Goal: Task Accomplishment & Management: Complete application form

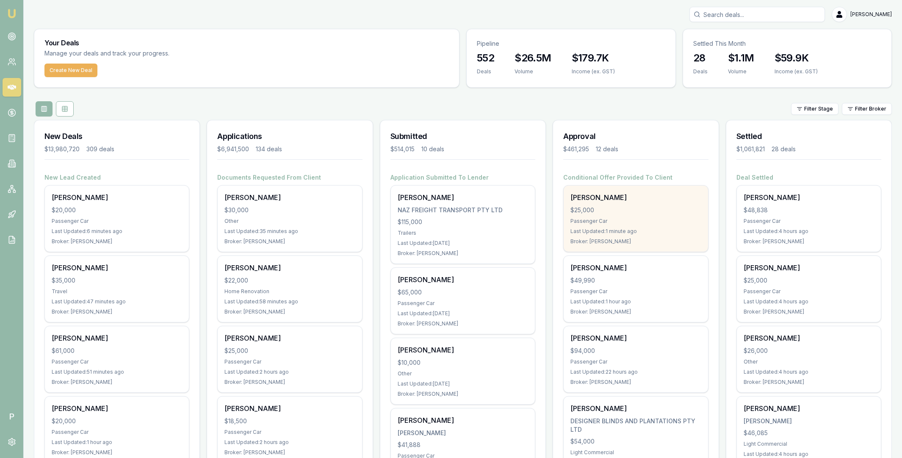
click at [618, 210] on div "$25,000" at bounding box center [635, 210] width 130 height 8
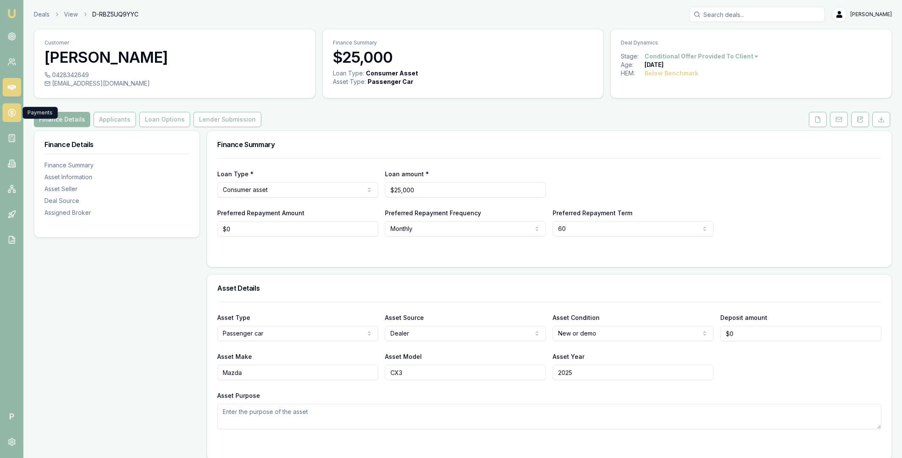
click at [8, 110] on circle at bounding box center [11, 112] width 7 height 7
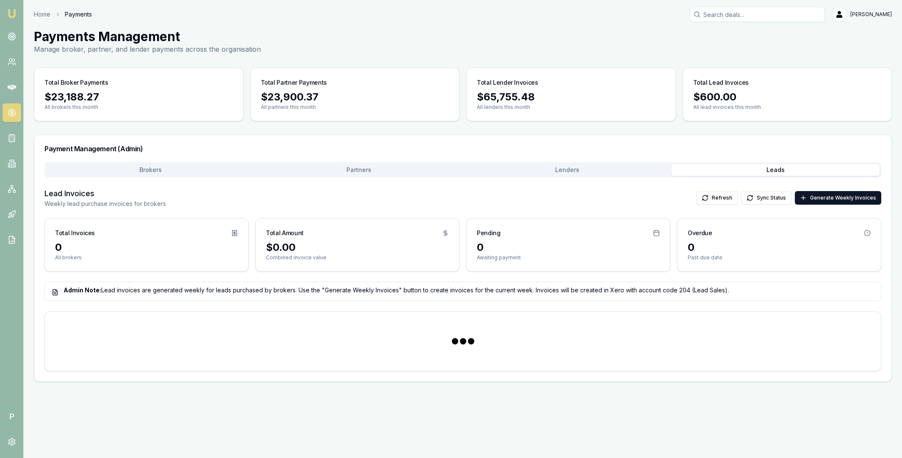
click at [738, 166] on button "Leads" at bounding box center [775, 170] width 208 height 12
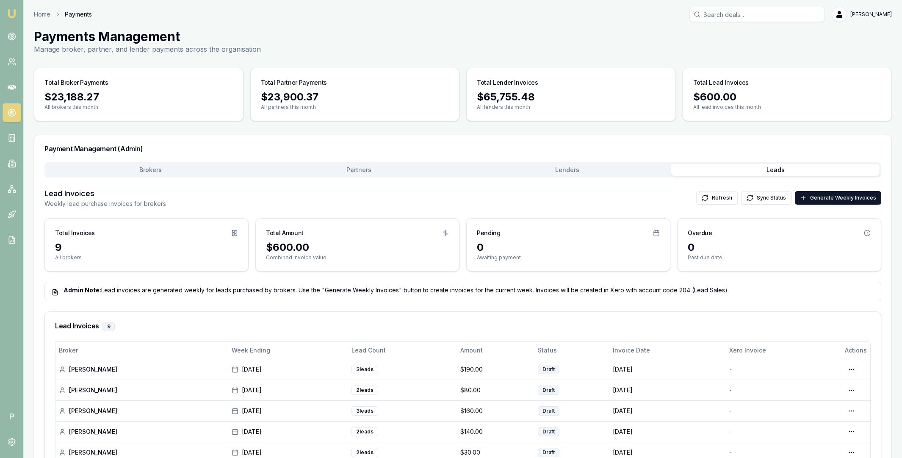
scroll to position [34, 0]
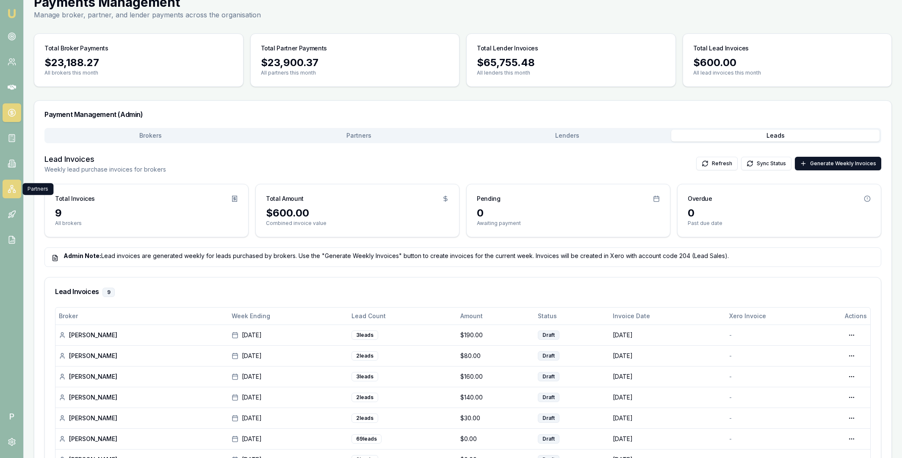
click at [9, 189] on icon at bounding box center [11, 189] width 5 height 1
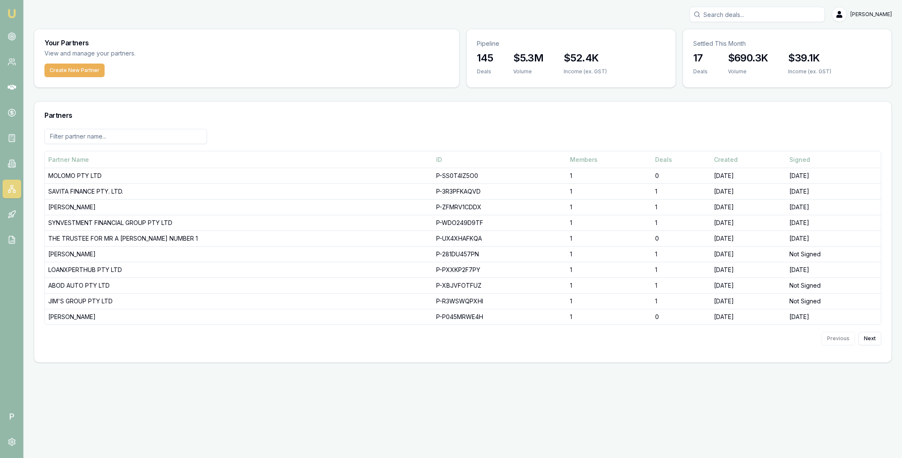
click at [144, 139] on input at bounding box center [125, 136] width 163 height 15
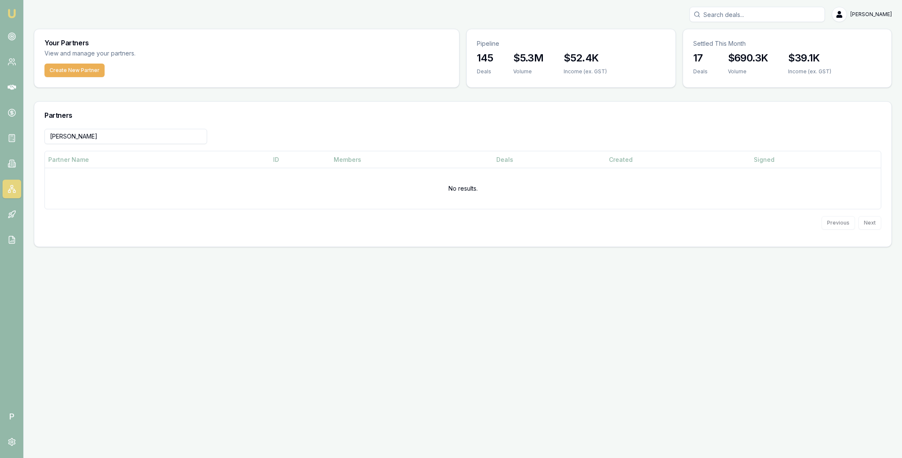
type input "powe"
click at [77, 72] on button "Create New Partner" at bounding box center [74, 70] width 60 height 14
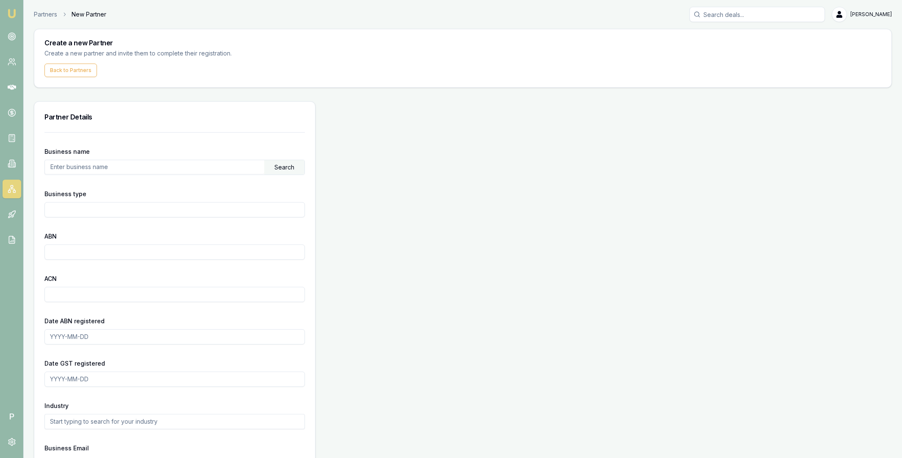
click at [126, 166] on input "text" at bounding box center [154, 167] width 219 height 14
paste input "72573677551"
click at [275, 168] on div "Search" at bounding box center [284, 167] width 40 height 14
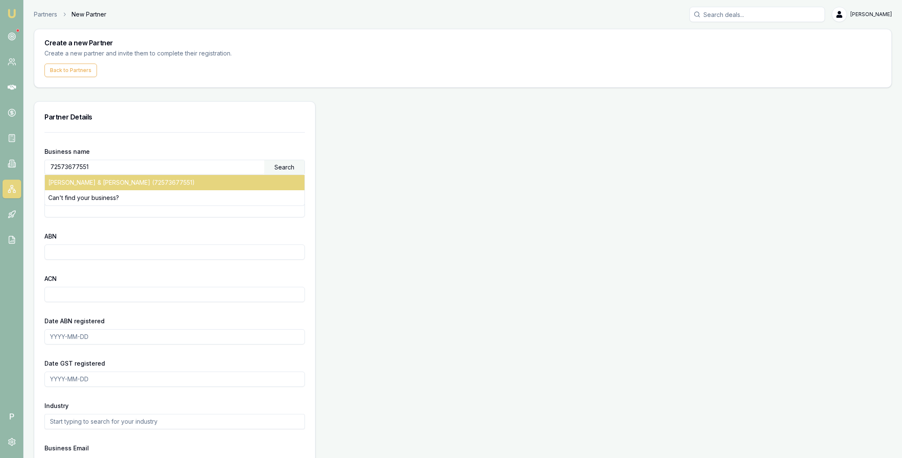
click at [99, 182] on div "H.P BELL & C.G WALTER (72573677551)" at bounding box center [174, 182] width 259 height 15
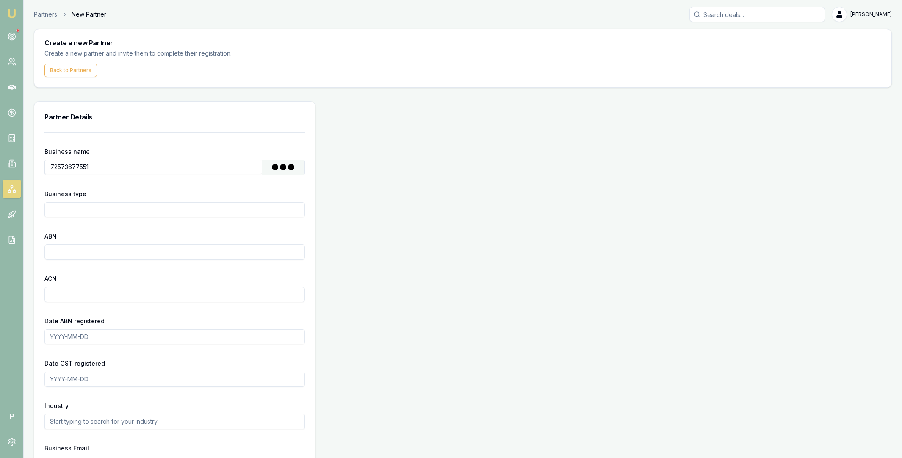
type input "H.P BELL & C.G WALTER"
type input "Other Partnership"
type input "72573677551"
type input "2024-10-25"
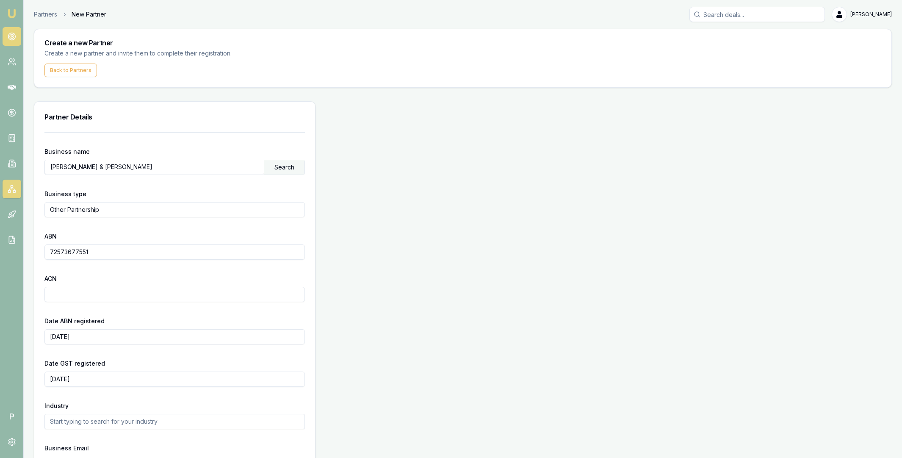
click at [14, 36] on icon at bounding box center [12, 36] width 8 height 8
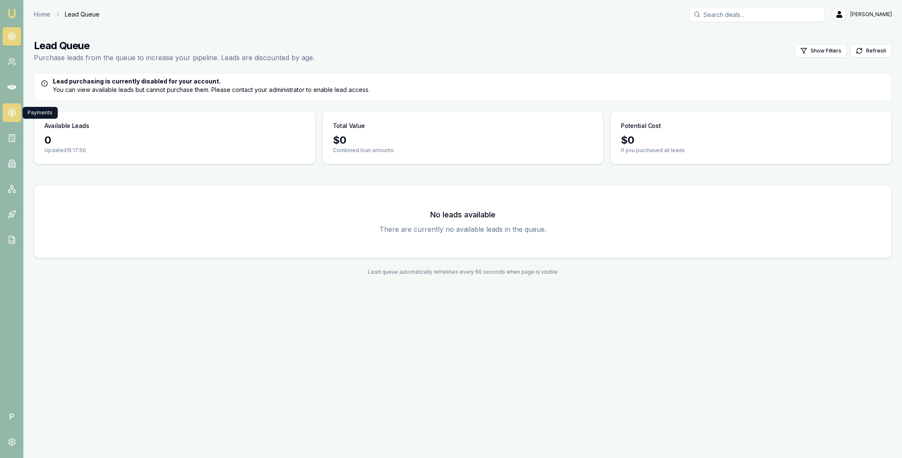
click at [8, 109] on icon at bounding box center [12, 112] width 8 height 8
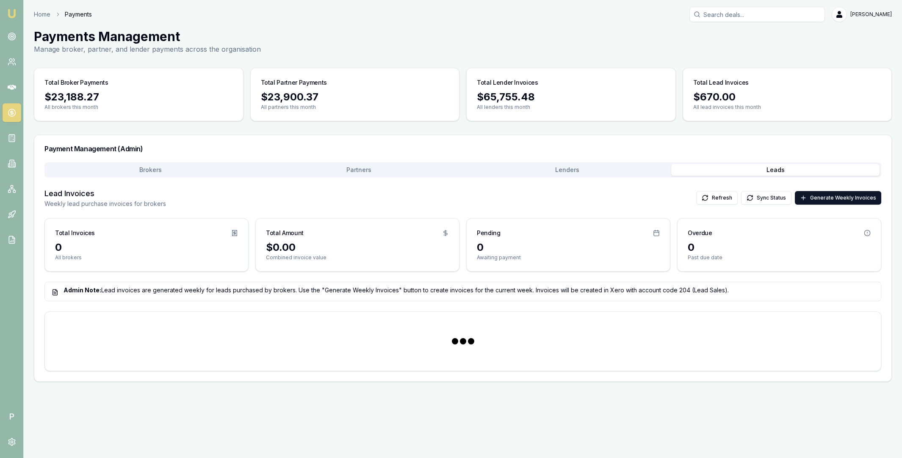
click at [758, 168] on button "Leads" at bounding box center [775, 170] width 208 height 12
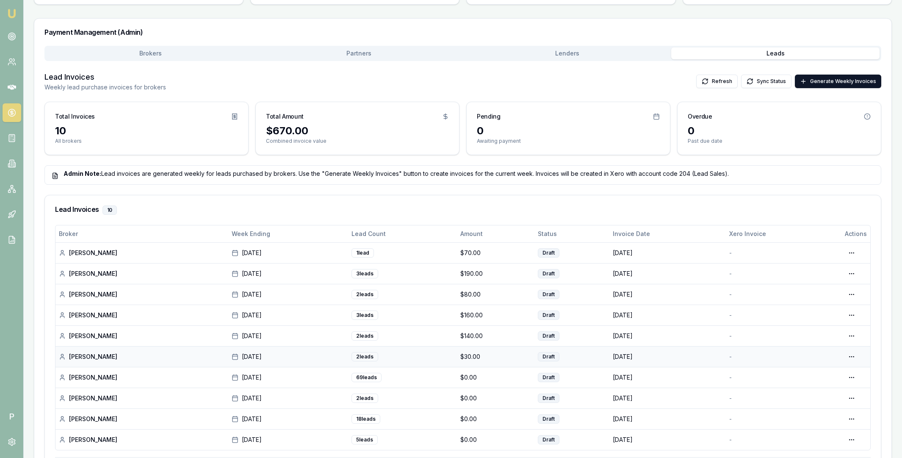
scroll to position [160, 0]
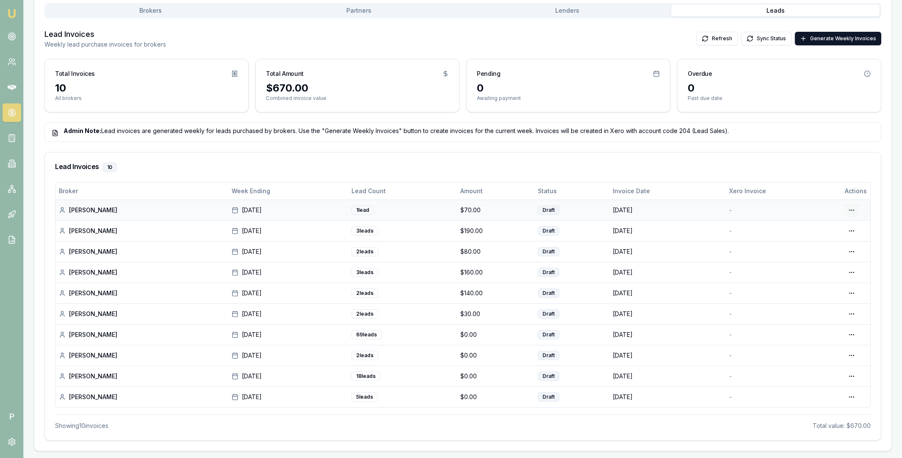
click at [854, 207] on html "Emu Broker P Home Payments Matt Leeburn Toggle Menu Payments Management Manage …" at bounding box center [451, 70] width 902 height 458
click at [816, 242] on div "Edit Draft" at bounding box center [824, 244] width 65 height 14
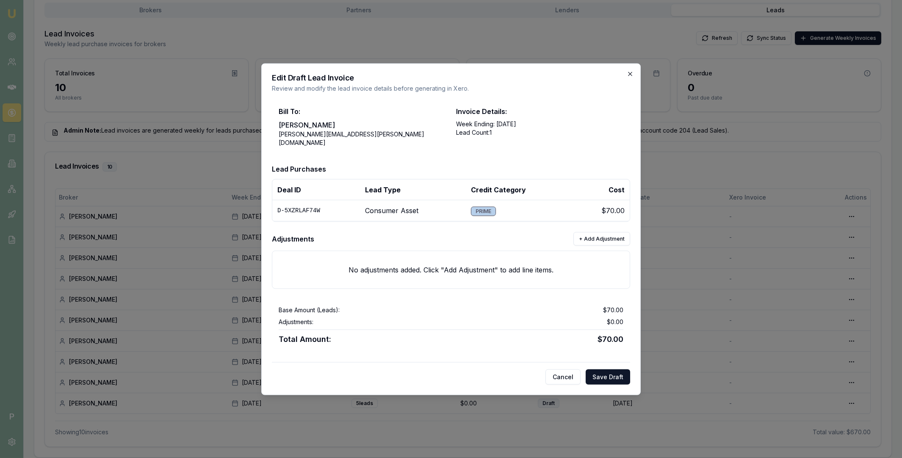
click at [631, 75] on icon "button" at bounding box center [630, 74] width 4 height 4
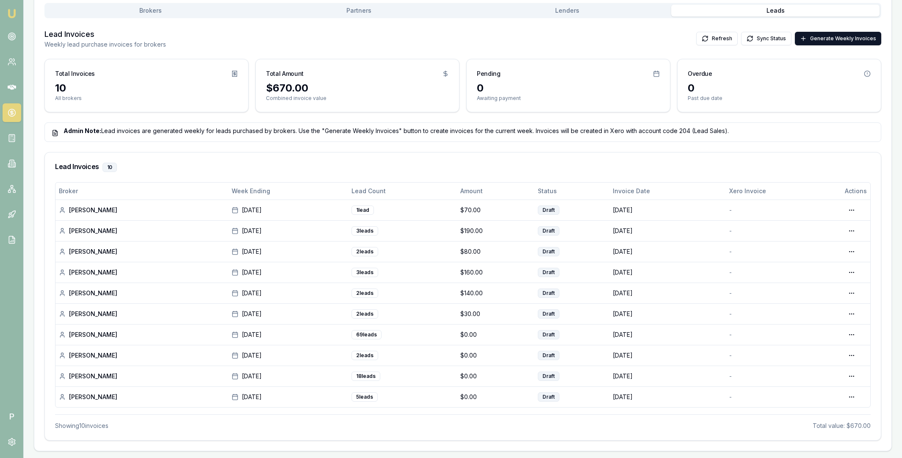
click at [12, 77] on nav "Emu Broker" at bounding box center [11, 128] width 23 height 256
click at [13, 83] on icon at bounding box center [12, 87] width 8 height 8
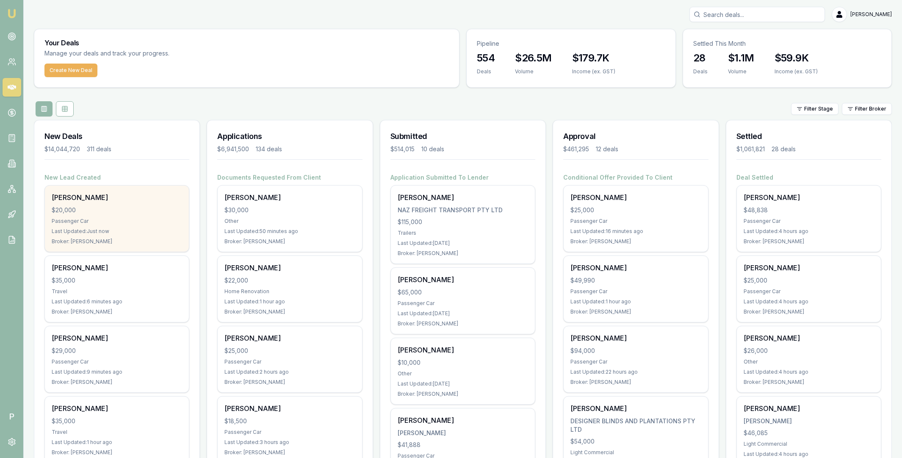
click at [118, 206] on div "$20,000" at bounding box center [117, 210] width 130 height 8
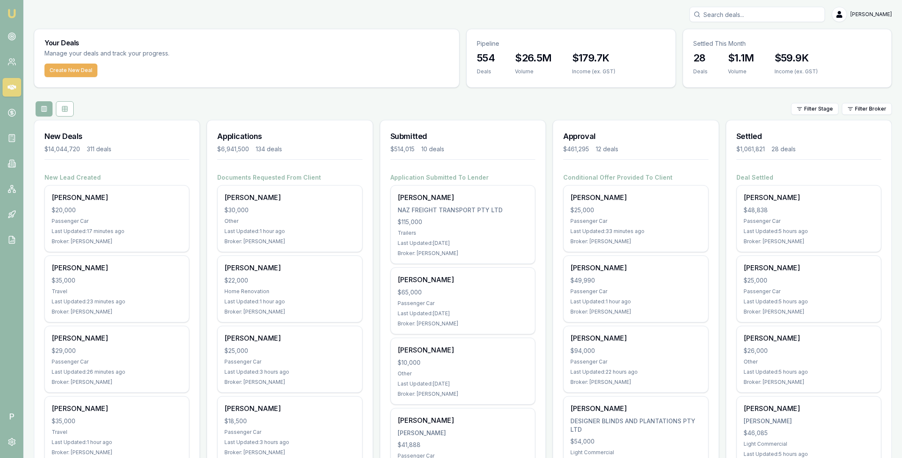
click at [745, 18] on input "Search deals" at bounding box center [756, 14] width 135 height 15
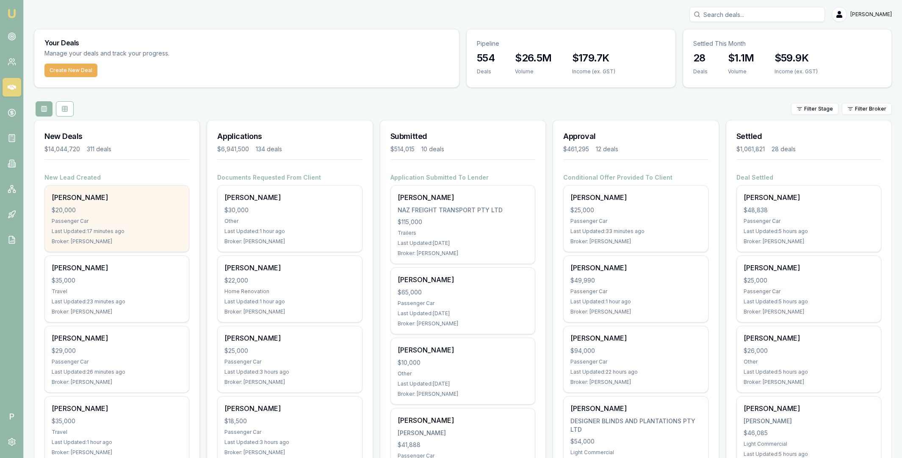
click at [128, 210] on div "$20,000" at bounding box center [117, 210] width 130 height 8
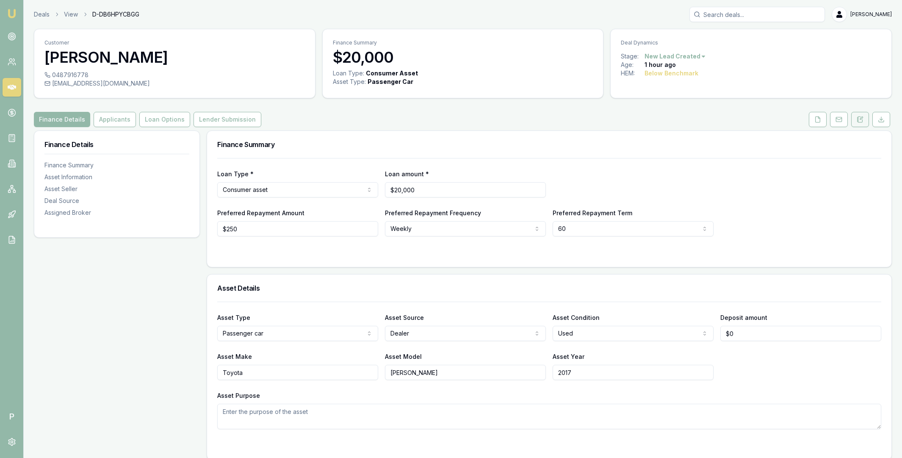
click at [864, 121] on button at bounding box center [860, 119] width 18 height 15
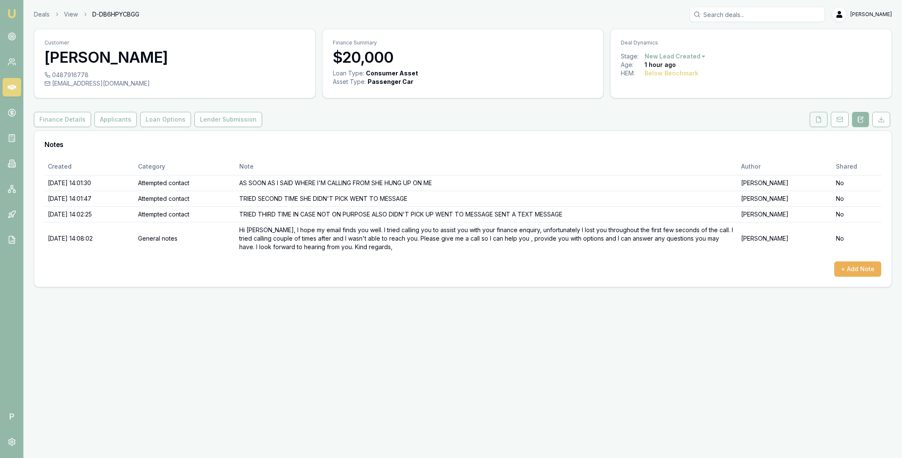
click at [817, 121] on icon at bounding box center [818, 119] width 7 height 7
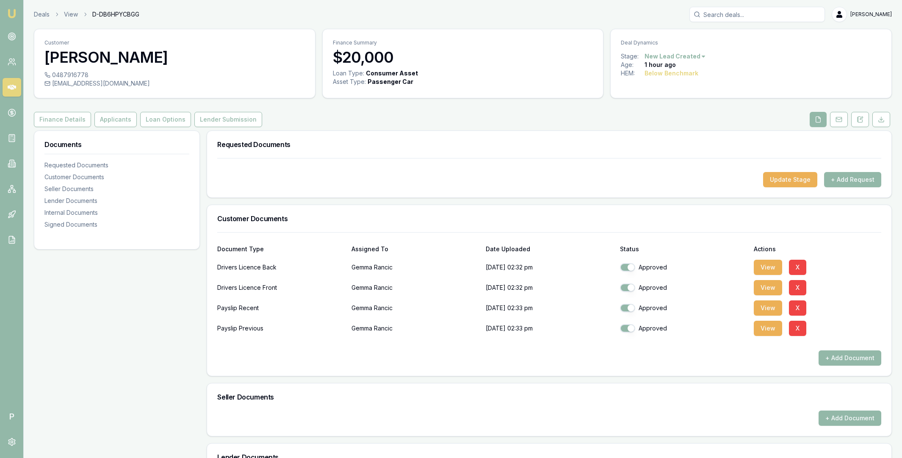
click at [10, 88] on icon at bounding box center [12, 87] width 8 height 5
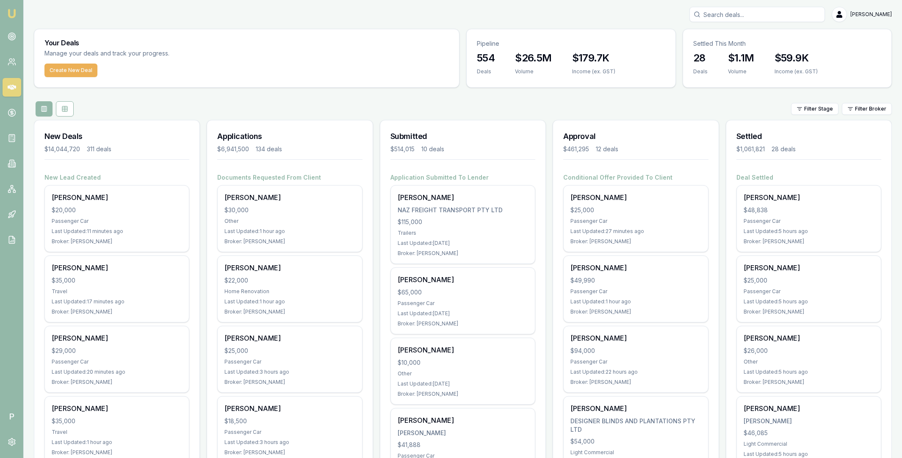
click at [752, 16] on input "Search deals" at bounding box center [756, 14] width 135 height 15
type input "0493394366"
click at [749, 48] on p "0493394366" at bounding box center [757, 45] width 128 height 8
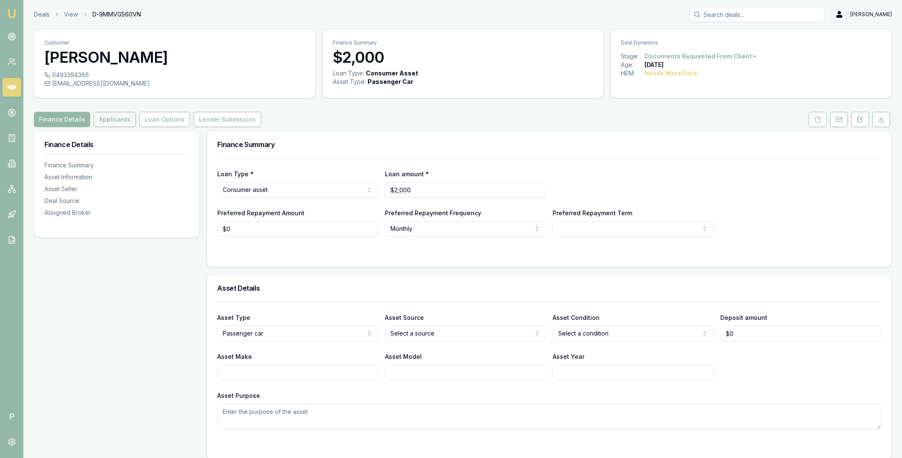
click at [111, 122] on button "Applicants" at bounding box center [115, 119] width 42 height 15
click at [127, 117] on button "Applicants" at bounding box center [115, 119] width 42 height 15
